Goal: Find contact information: Find contact information

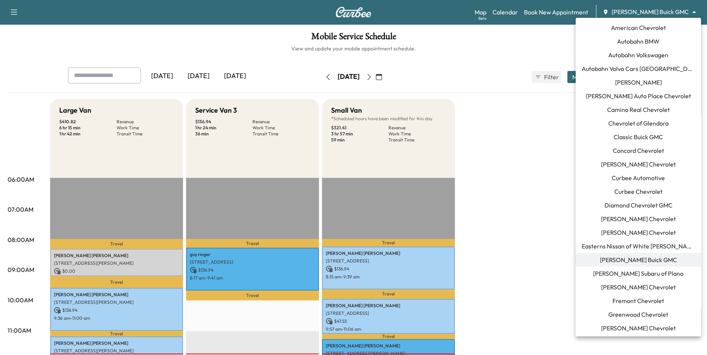
click at [662, 9] on body "Support Log Out Map Beta Calendar Book New Appointment [PERSON_NAME] Buick GMC …" at bounding box center [353, 177] width 707 height 355
click at [642, 180] on span "Curbee Automotive" at bounding box center [637, 177] width 53 height 9
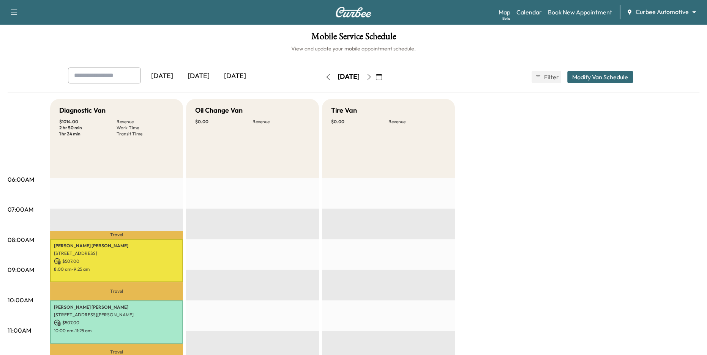
click at [371, 76] on icon "button" at bounding box center [368, 77] width 3 height 6
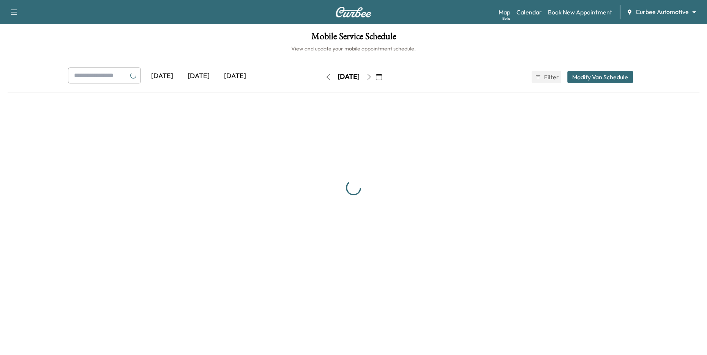
click at [372, 76] on icon "button" at bounding box center [369, 77] width 6 height 6
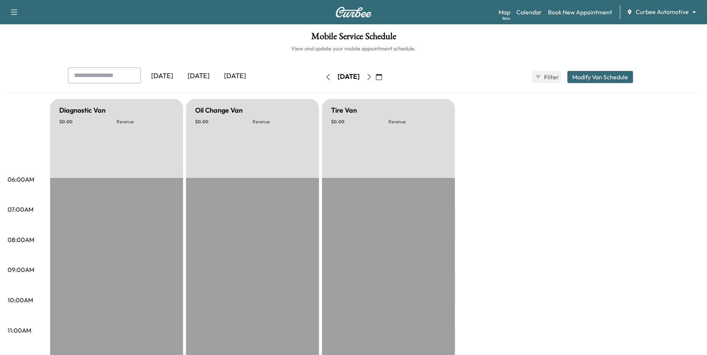
click at [372, 76] on icon "button" at bounding box center [369, 77] width 6 height 6
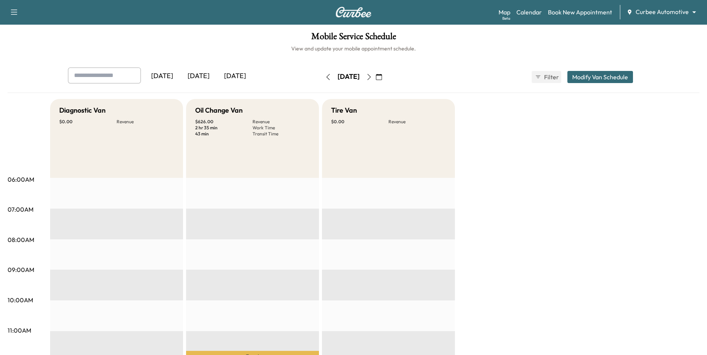
scroll to position [118, 0]
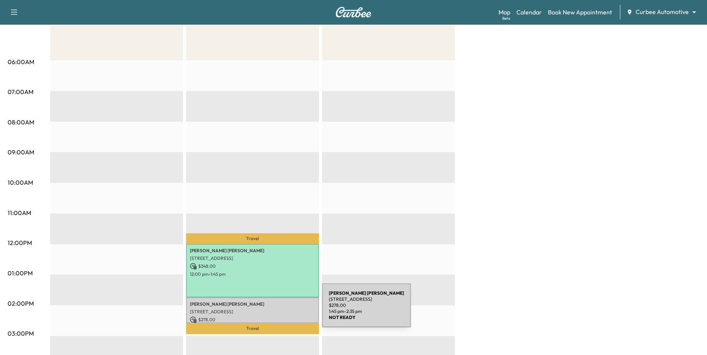
click at [266, 314] on p "[STREET_ADDRESS]" at bounding box center [252, 312] width 125 height 6
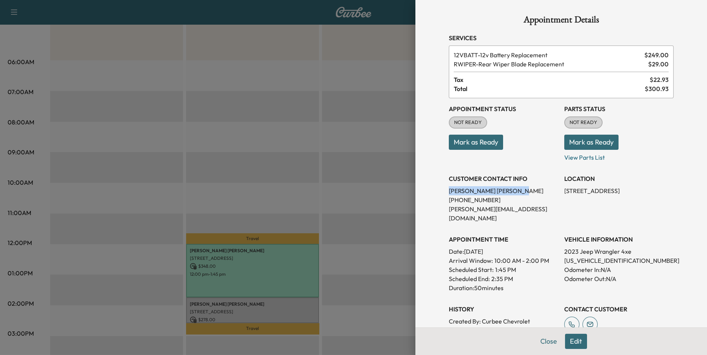
drag, startPoint x: 504, startPoint y: 188, endPoint x: 449, endPoint y: 191, distance: 54.3
click at [449, 191] on p "[PERSON_NAME]" at bounding box center [503, 190] width 109 height 9
copy p "[PERSON_NAME]"
drag, startPoint x: 449, startPoint y: 209, endPoint x: 538, endPoint y: 210, distance: 89.2
click at [538, 210] on p "[PERSON_NAME][EMAIL_ADDRESS][DOMAIN_NAME]" at bounding box center [503, 214] width 109 height 18
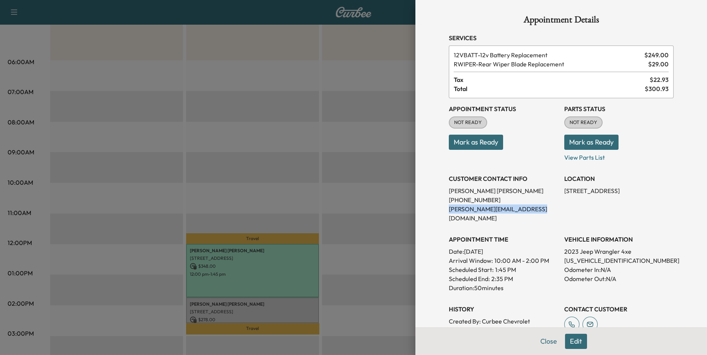
copy p "[PERSON_NAME][EMAIL_ADDRESS][DOMAIN_NAME]"
drag, startPoint x: 487, startPoint y: 199, endPoint x: 447, endPoint y: 201, distance: 39.9
click at [447, 201] on div "Appointment Details Services 12VBATT - 12v Battery Replacement $ 249.00 RWIPER …" at bounding box center [561, 229] width 243 height 458
copy p "[PHONE_NUMBER]"
